Goal: Task Accomplishment & Management: Manage account settings

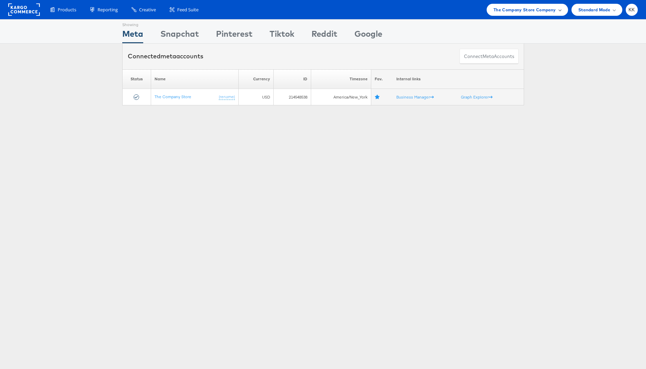
click at [529, 7] on span "The Company Store Company" at bounding box center [524, 9] width 62 height 7
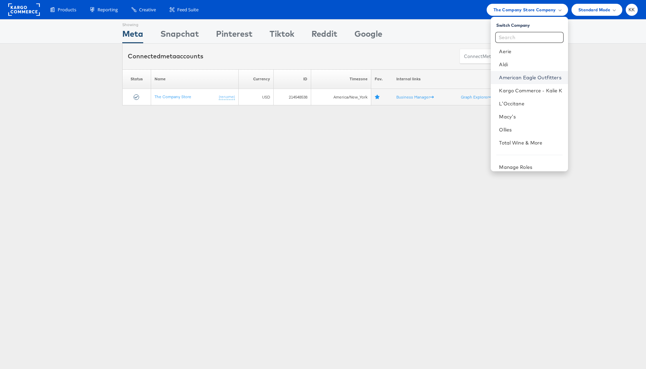
click at [508, 80] on link "American Eagle Outfitters" at bounding box center [530, 77] width 63 height 7
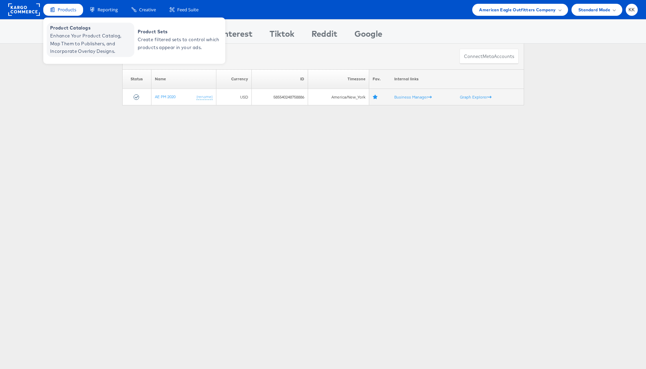
click at [63, 32] on span "Enhance Your Product Catalog, Map Them to Publishers, and Incorporate Overlay D…" at bounding box center [91, 43] width 82 height 23
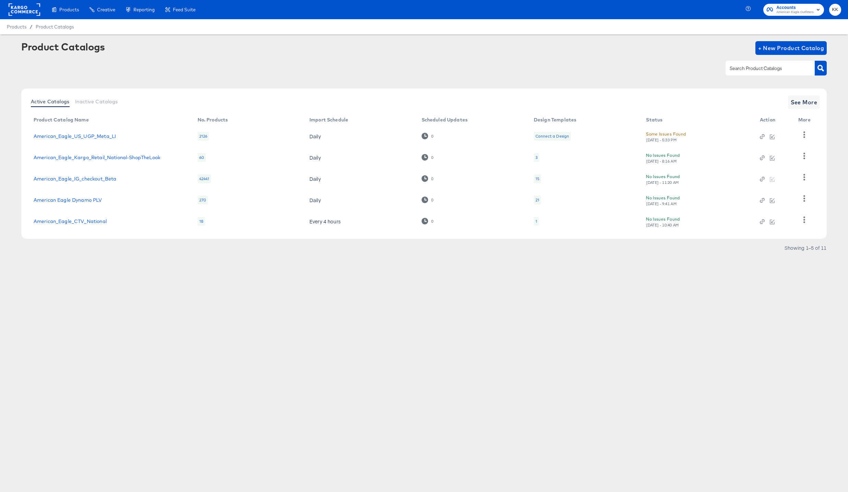
click at [821, 104] on div "Active Catalogs Inactive Catalogs See More Product Catalog Name No. Products Im…" at bounding box center [424, 164] width 806 height 150
click at [816, 104] on span "See More" at bounding box center [804, 102] width 27 height 10
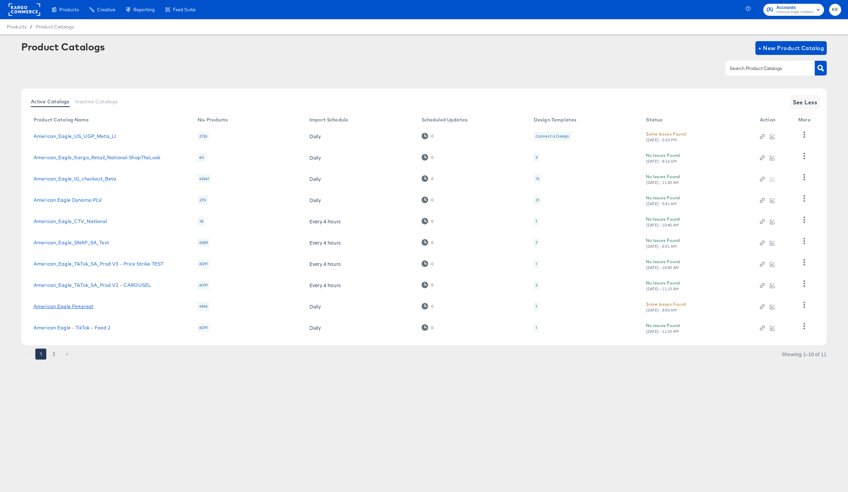
click at [68, 308] on link "American Eagle Pinterest" at bounding box center [64, 306] width 60 height 5
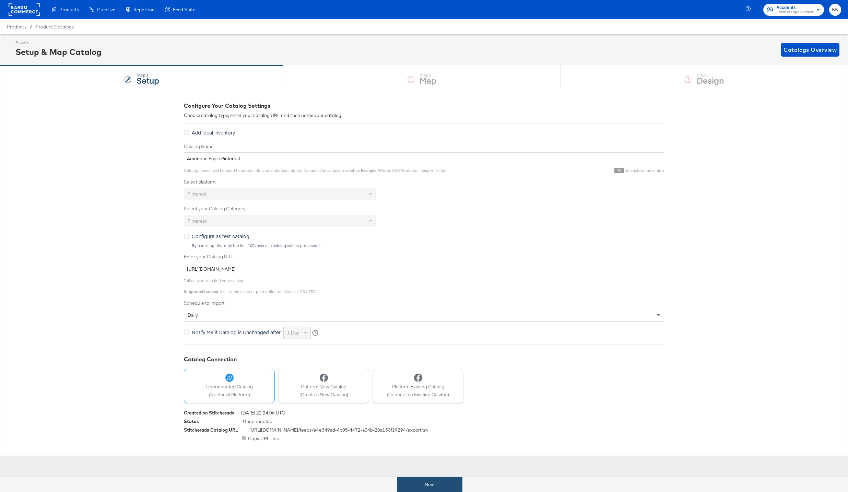
click at [409, 478] on button "Next" at bounding box center [430, 484] width 66 height 15
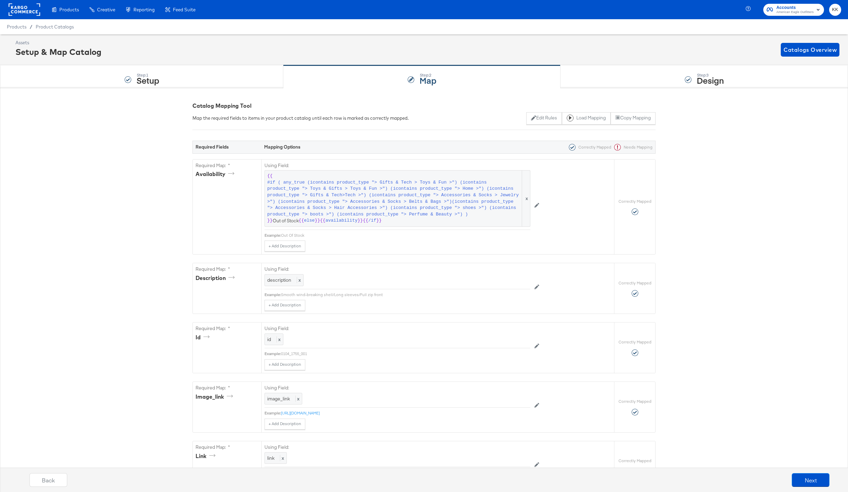
click at [5, 7] on div "Products Products Product Catalogs Enhance Your Product Catalog, Map Them to Pu…" at bounding box center [100, 9] width 201 height 19
click at [24, 7] on rect at bounding box center [25, 9] width 32 height 12
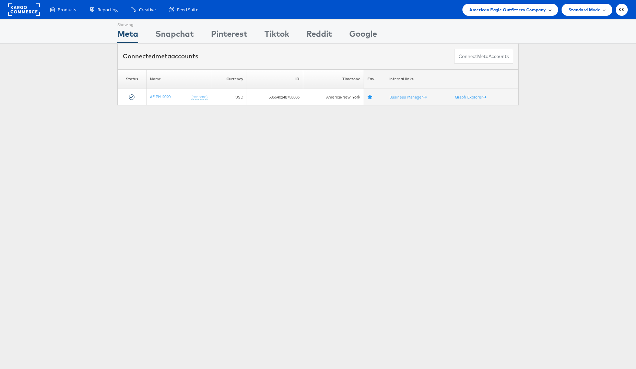
click at [504, 15] on div "American Eagle Outfitters Company" at bounding box center [510, 10] width 95 height 12
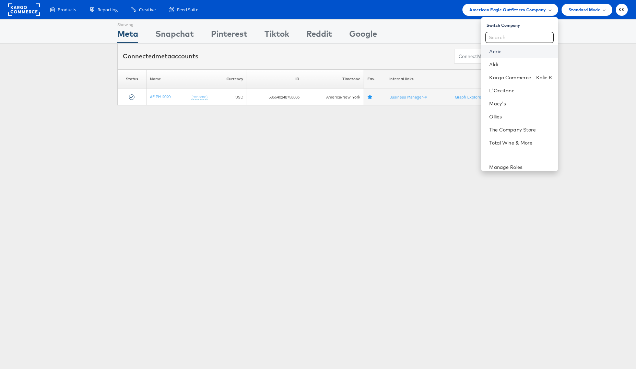
click at [498, 51] on link "Aerie" at bounding box center [520, 51] width 63 height 7
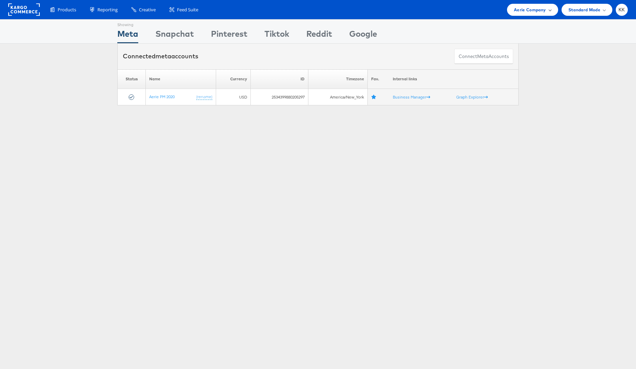
click at [523, 14] on div "Aerie Company" at bounding box center [532, 10] width 51 height 12
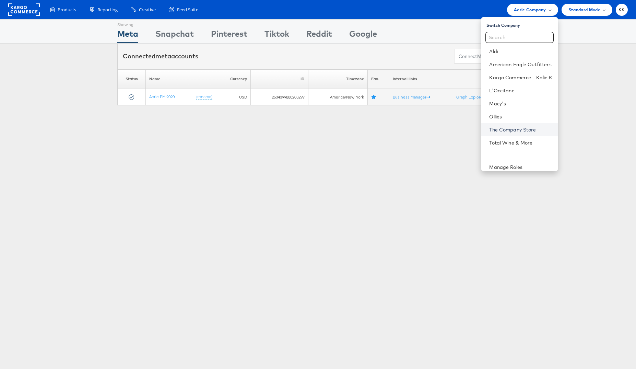
click at [520, 127] on link "The Company Store" at bounding box center [520, 129] width 63 height 7
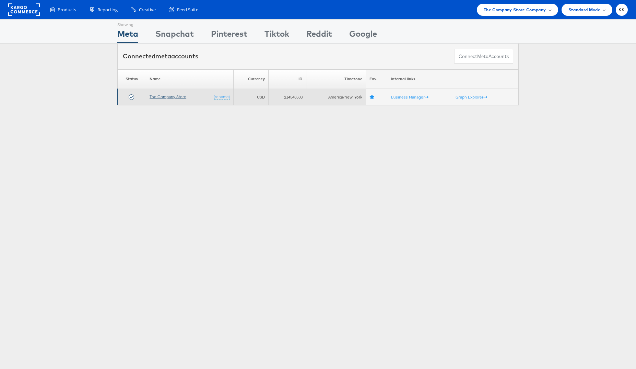
click at [161, 95] on link "The Company Store" at bounding box center [168, 96] width 37 height 5
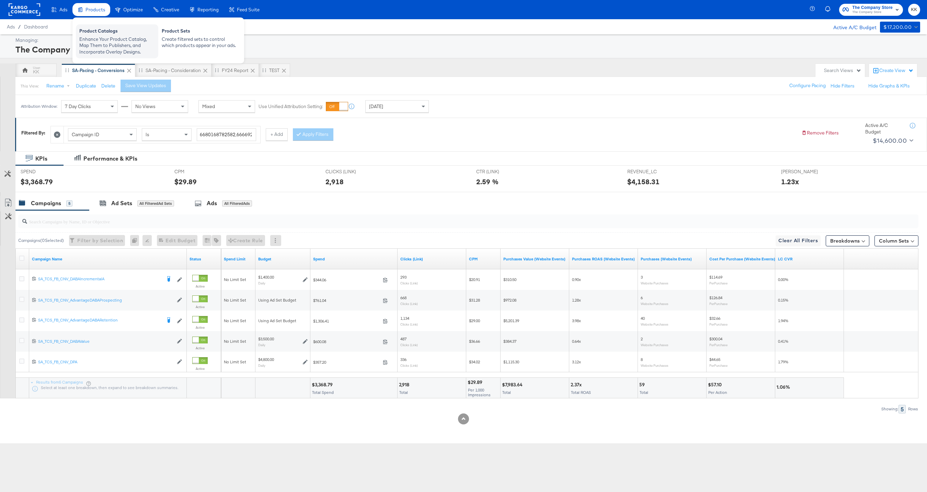
click at [97, 32] on div "Product Catalogs" at bounding box center [117, 32] width 76 height 8
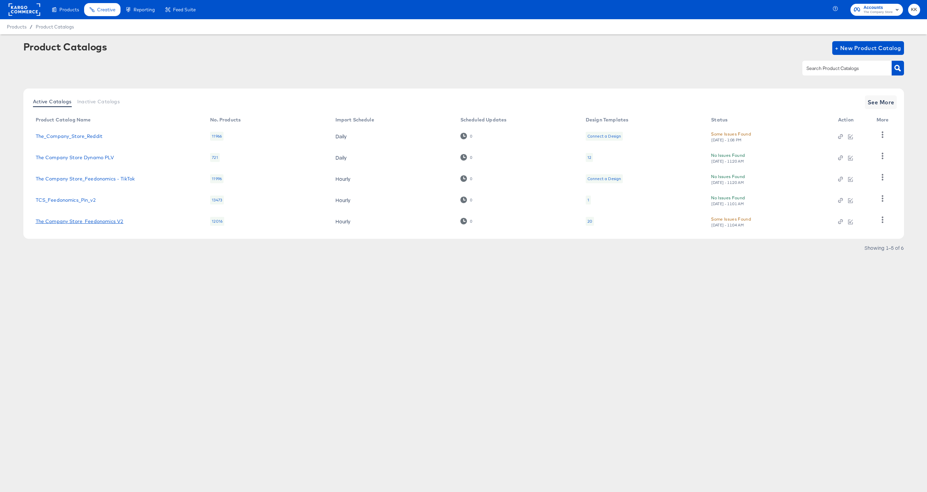
click at [102, 221] on link "The Company Store_Feedonomics V2" at bounding box center [80, 221] width 88 height 5
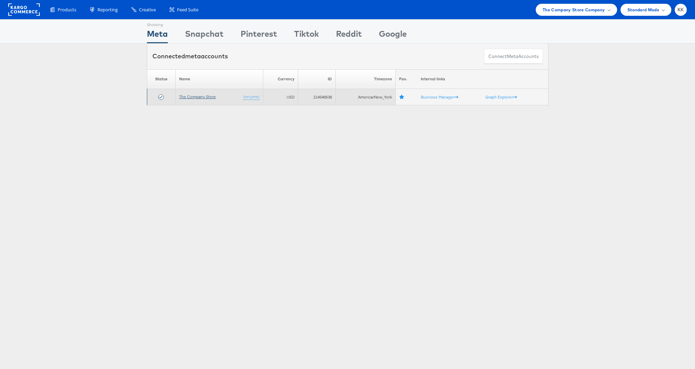
click at [203, 96] on link "The Company Store" at bounding box center [197, 96] width 37 height 5
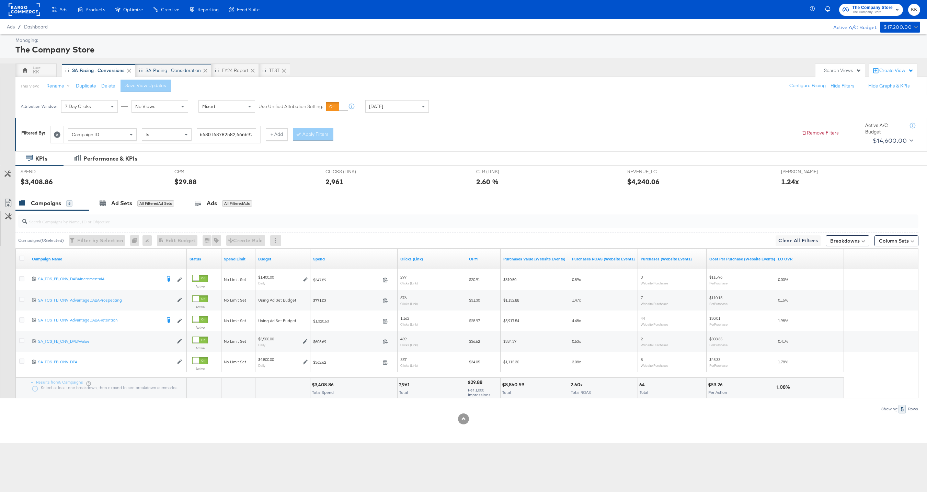
click at [185, 70] on div "SA-Pacing - Consideration" at bounding box center [173, 70] width 55 height 7
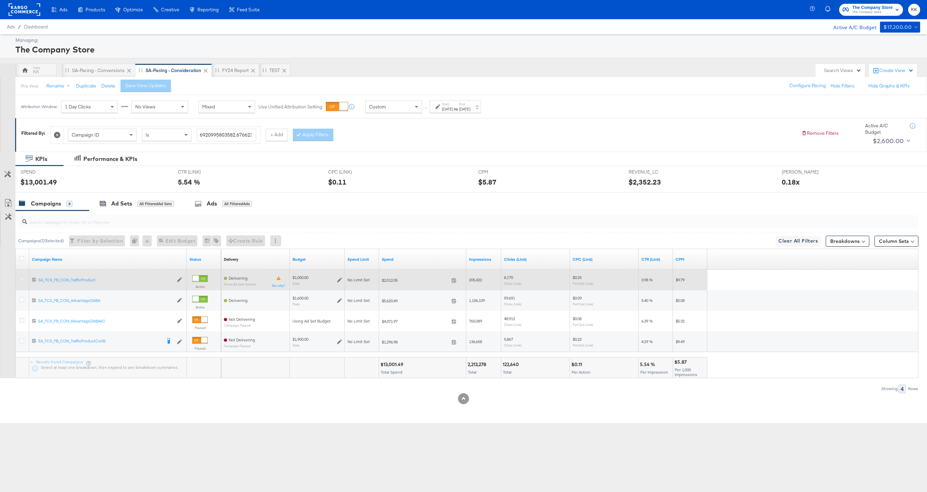
click at [20, 279] on icon at bounding box center [21, 279] width 5 height 5
click at [0, 0] on input "checkbox" at bounding box center [0, 0] width 0 height 0
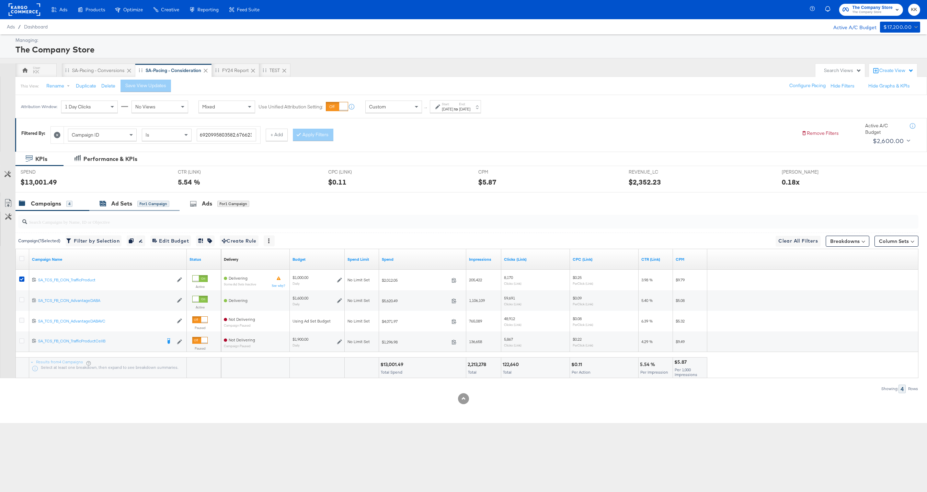
click at [137, 207] on div "Ad Sets for 1 Campaign" at bounding box center [135, 204] width 70 height 8
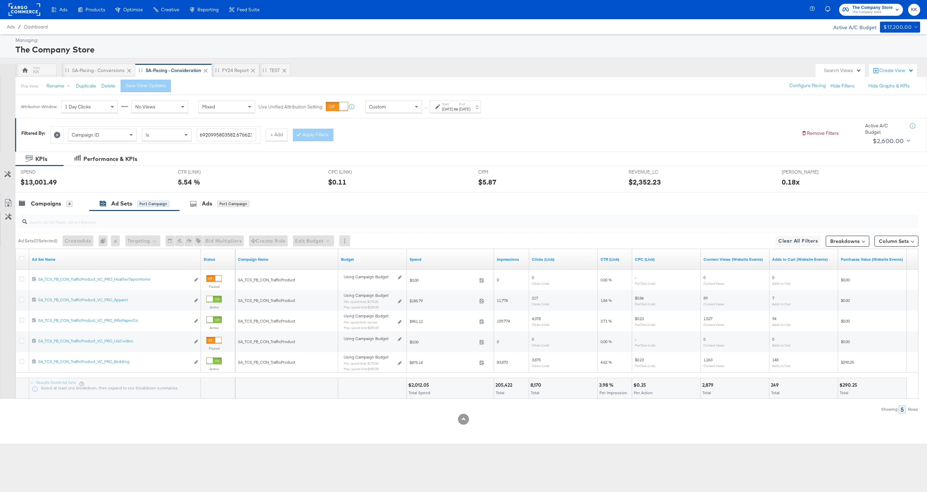
click at [417, 256] on div "Spend" at bounding box center [450, 259] width 87 height 11
click at [417, 261] on link "Spend" at bounding box center [450, 259] width 82 height 5
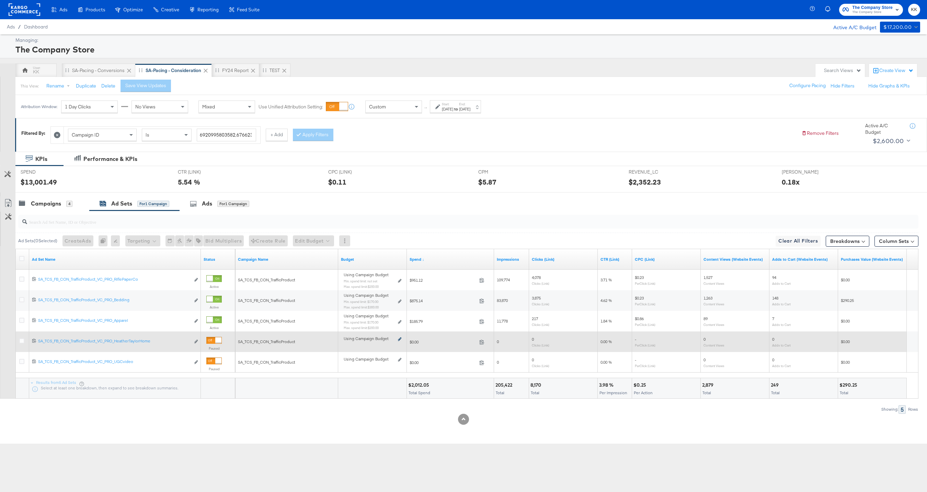
click at [399, 338] on icon at bounding box center [399, 339] width 3 height 4
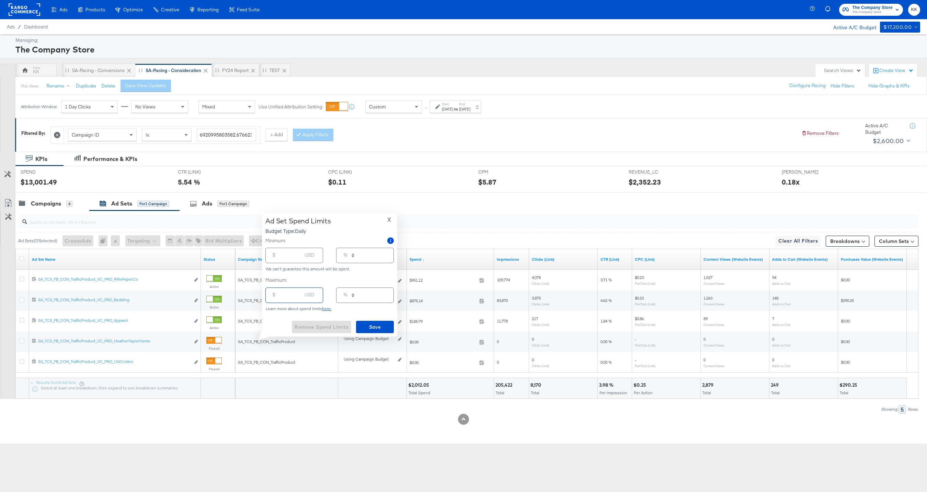
click at [283, 295] on input "number" at bounding box center [291, 292] width 22 height 15
type input "2"
type input "20"
type input "2"
type input "200"
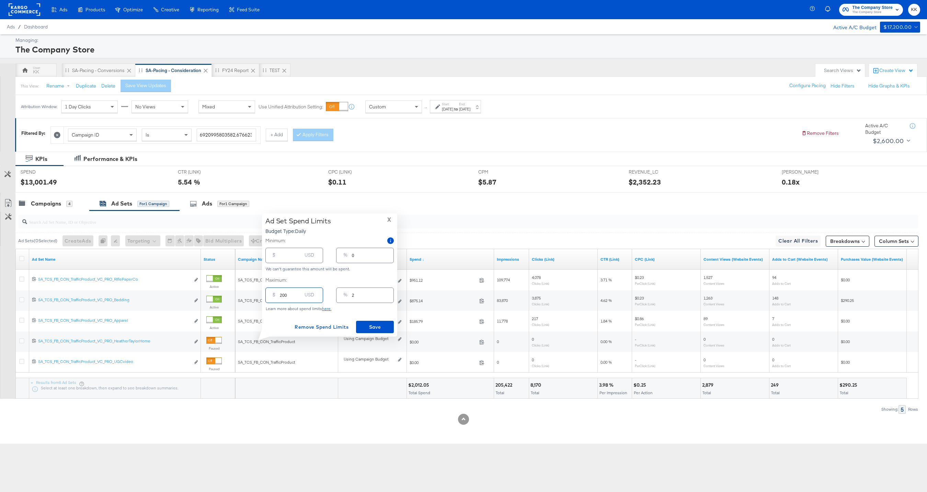
type input "20"
type input "200"
type input "200.00"
click at [284, 253] on input "number" at bounding box center [291, 252] width 22 height 15
type input "17"
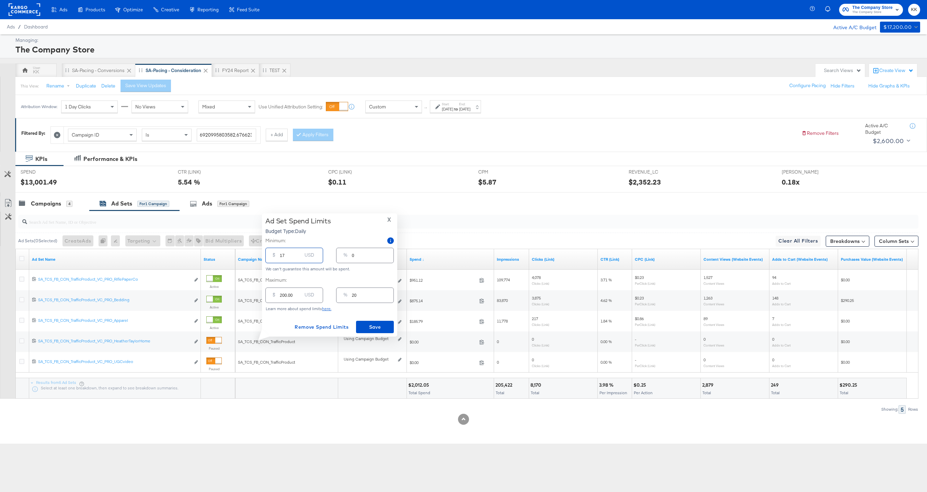
type input "2"
type input "170"
type input "17"
type input "170.00"
click at [382, 324] on span "Save" at bounding box center [375, 327] width 32 height 9
